Goal: Check status: Check status

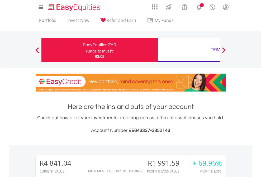
scroll to position [51, 83]
click at [86, 50] on div "Funds to invest:" at bounding box center [100, 50] width 28 height 5
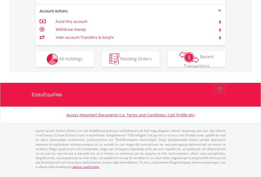
scroll to position [516, 0]
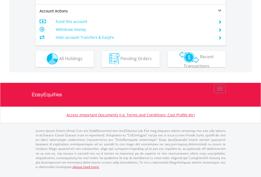
scroll to position [493, 0]
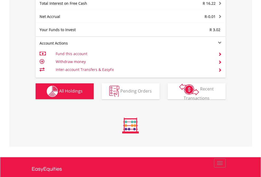
scroll to position [51, 83]
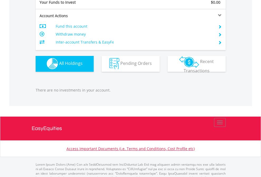
scroll to position [522, 0]
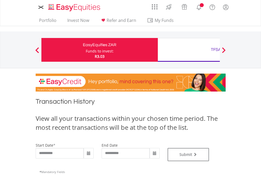
type input "**********"
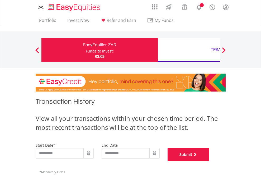
click at [209, 161] on button "Submit" at bounding box center [188, 154] width 42 height 13
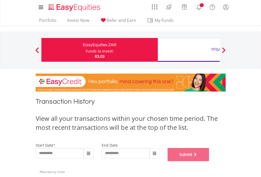
scroll to position [214, 0]
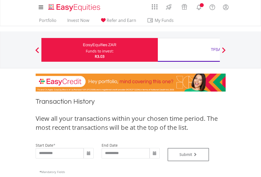
click at [188, 50] on div "TFSA" at bounding box center [216, 49] width 110 height 7
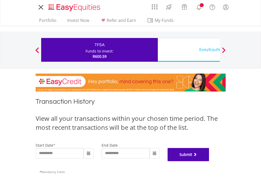
click at [209, 161] on button "Submit" at bounding box center [188, 154] width 42 height 13
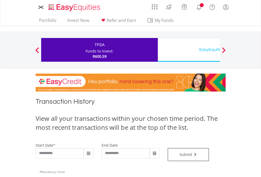
click at [188, 50] on div "EasyEquities USD" at bounding box center [216, 49] width 110 height 7
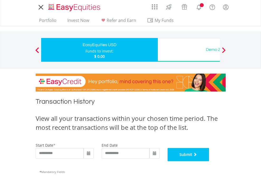
click at [209, 161] on button "Submit" at bounding box center [188, 154] width 42 height 13
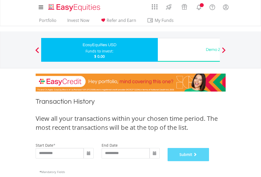
scroll to position [214, 0]
